Goal: Task Accomplishment & Management: Manage account settings

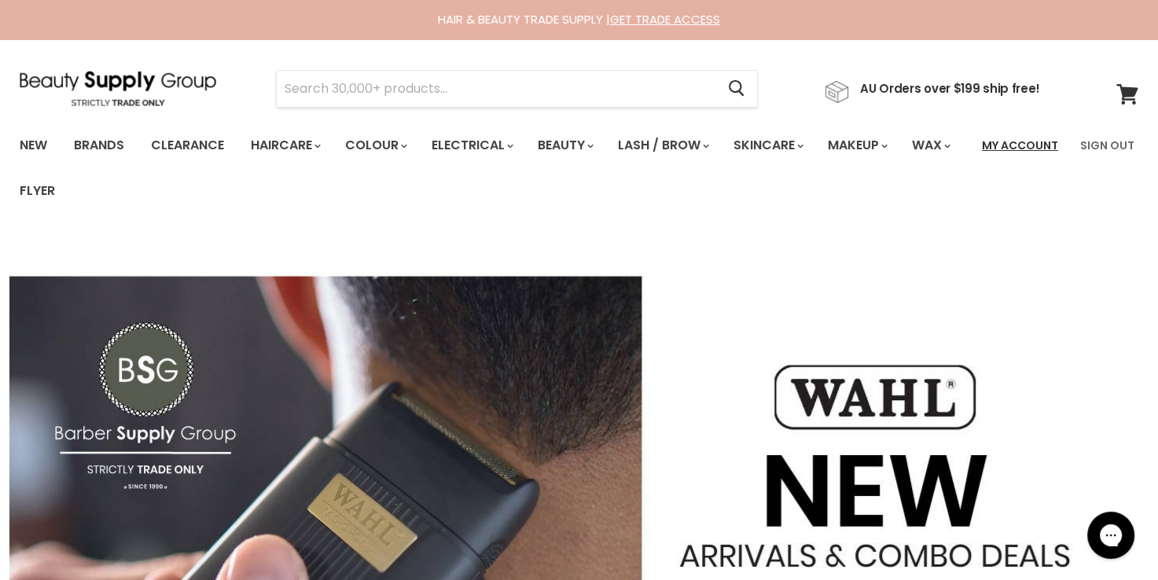
click at [1002, 146] on link "My Account" at bounding box center [1019, 145] width 95 height 33
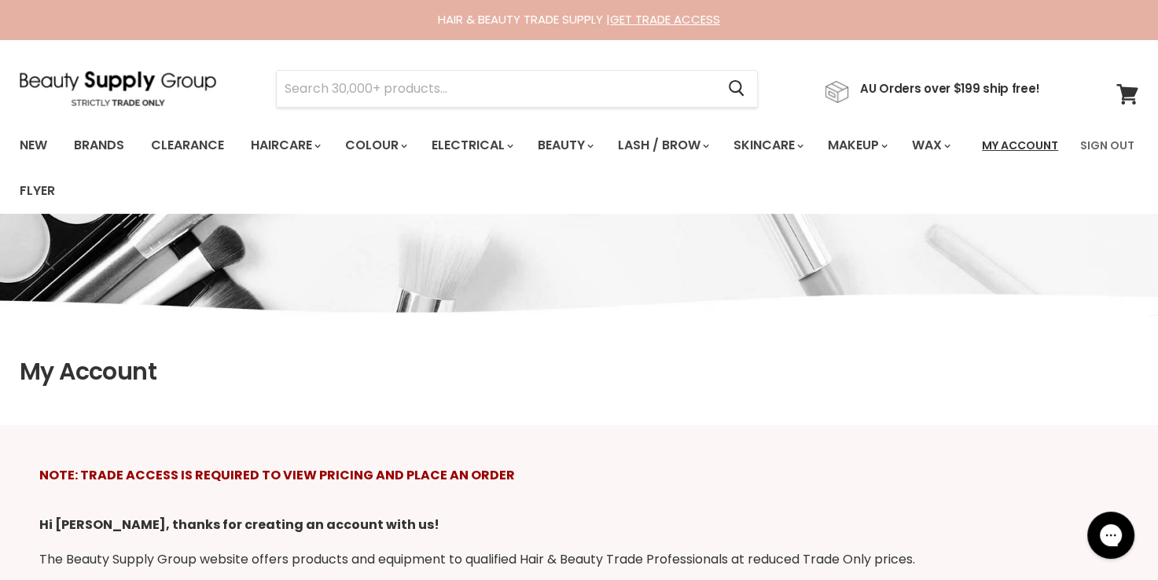
click at [1003, 140] on link "My Account" at bounding box center [1019, 145] width 95 height 33
click at [1005, 148] on link "My Account" at bounding box center [1019, 145] width 95 height 33
